Goal: Use online tool/utility: Utilize a website feature to perform a specific function

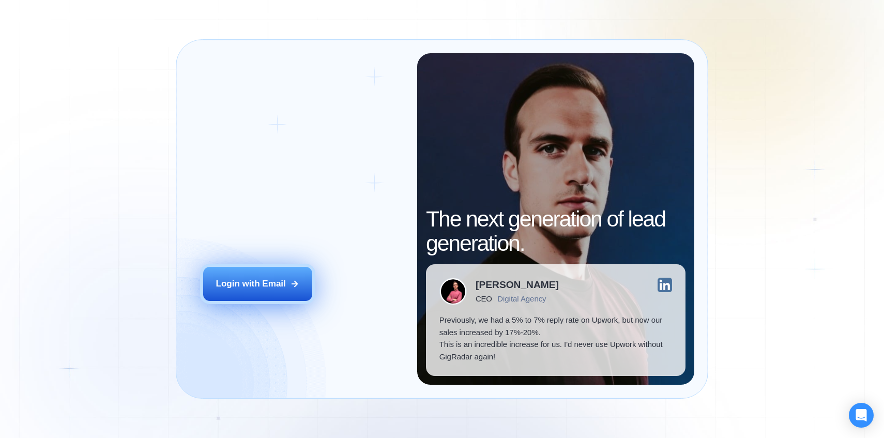
click at [258, 289] on div "Login with Email" at bounding box center [251, 283] width 70 height 12
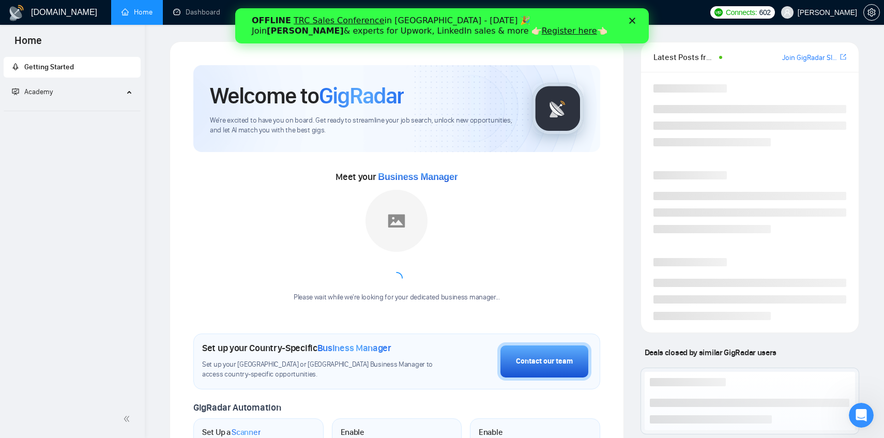
click at [630, 12] on div "OFFLINE TRC Sales Conference in Kyiv - October 18 🎉 Join Tamara Levit & experts…" at bounding box center [442, 25] width 380 height 27
click at [631, 19] on icon "Close" at bounding box center [632, 21] width 6 height 6
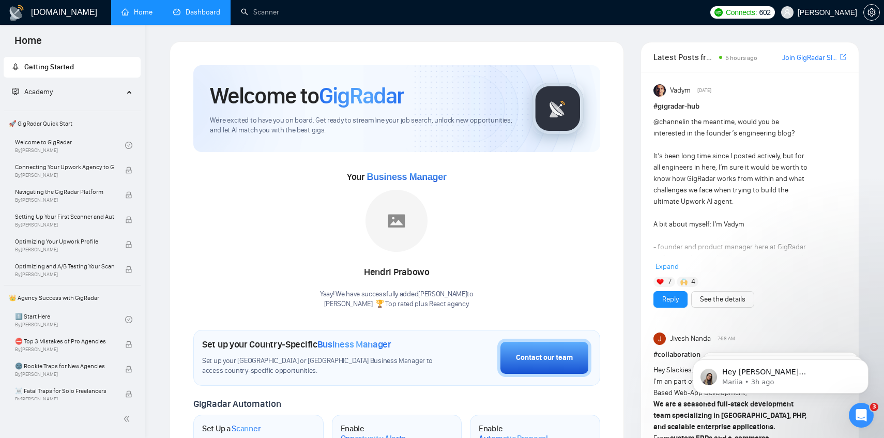
click at [192, 17] on link "Dashboard" at bounding box center [196, 12] width 47 height 9
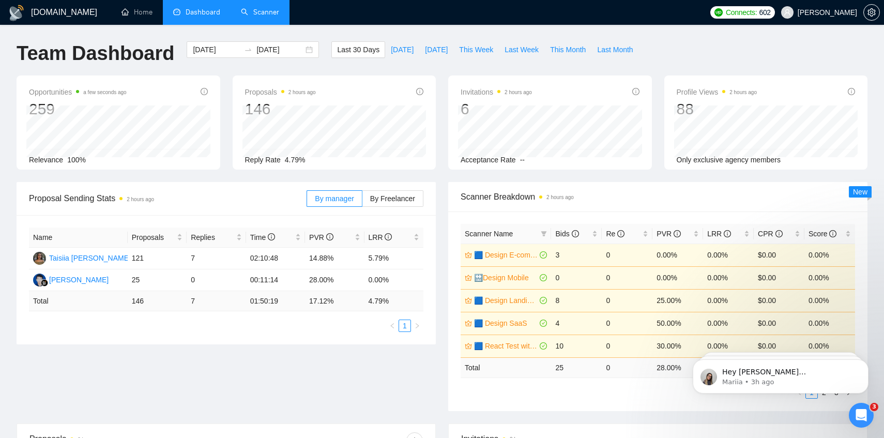
click at [264, 16] on link "Scanner" at bounding box center [260, 12] width 38 height 9
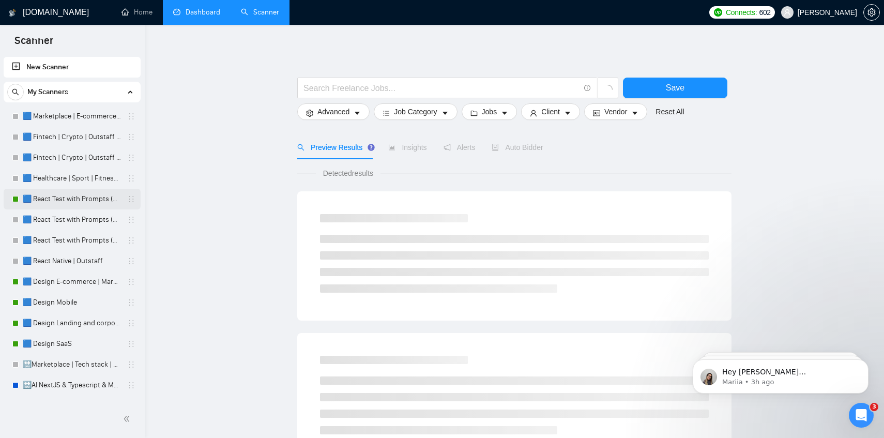
click at [52, 204] on link "🟦 React Test with Prompts (Max)" at bounding box center [72, 199] width 98 height 21
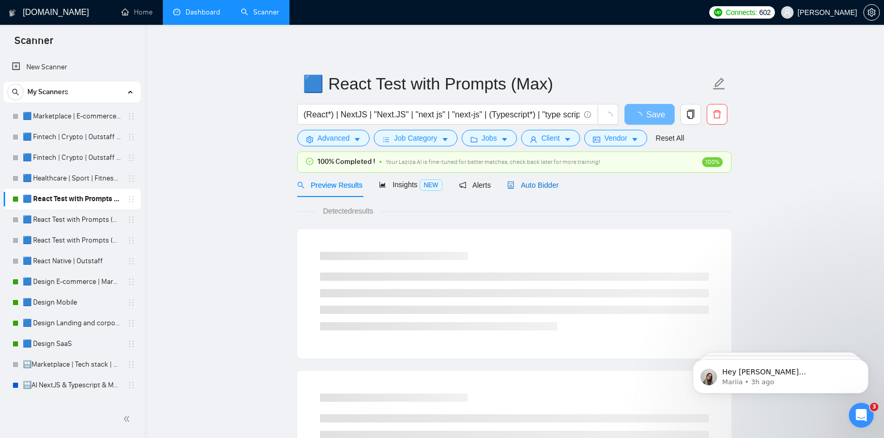
click at [541, 183] on span "Auto Bidder" at bounding box center [532, 185] width 51 height 8
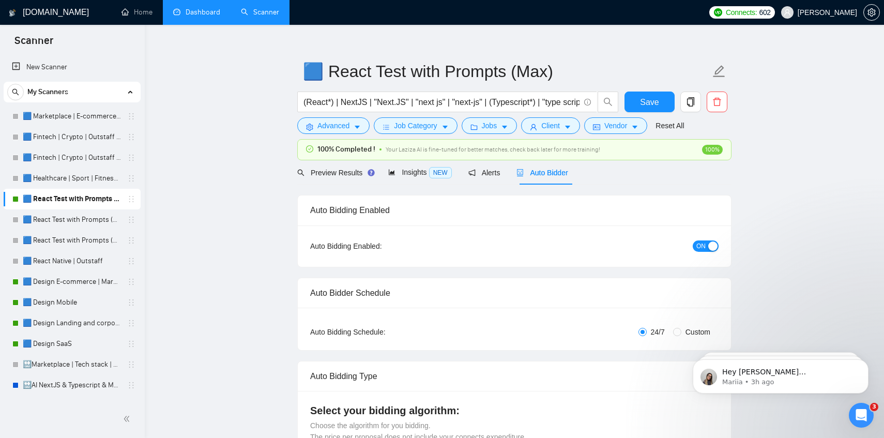
scroll to position [18, 0]
